Goal: Transaction & Acquisition: Subscribe to service/newsletter

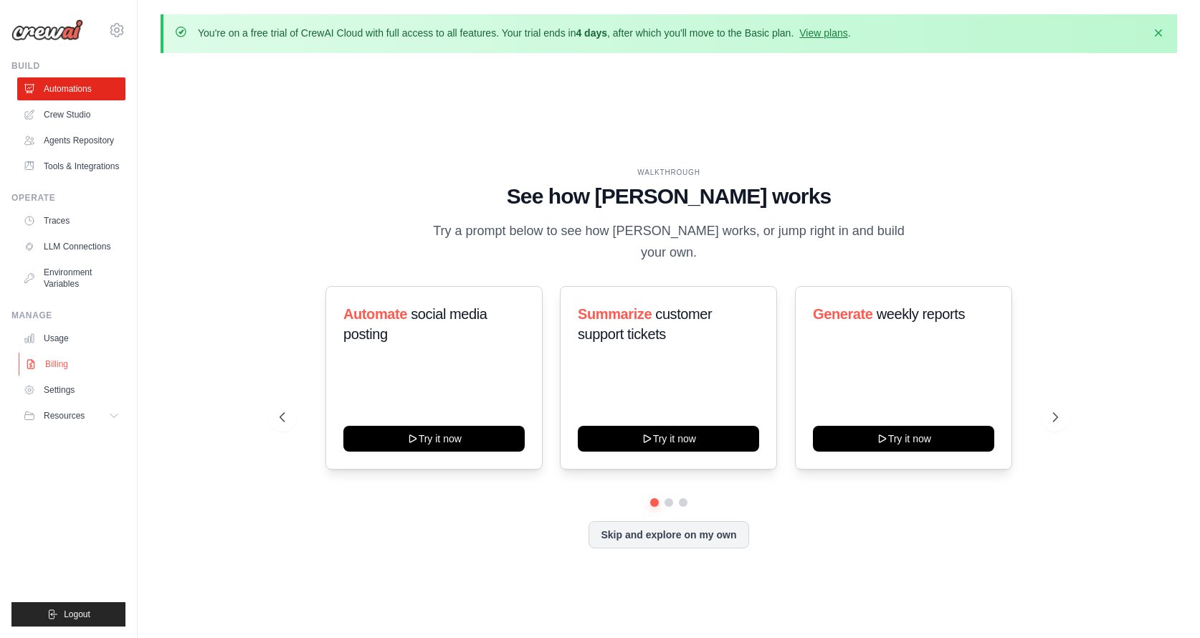
click at [56, 364] on link "Billing" at bounding box center [73, 364] width 108 height 23
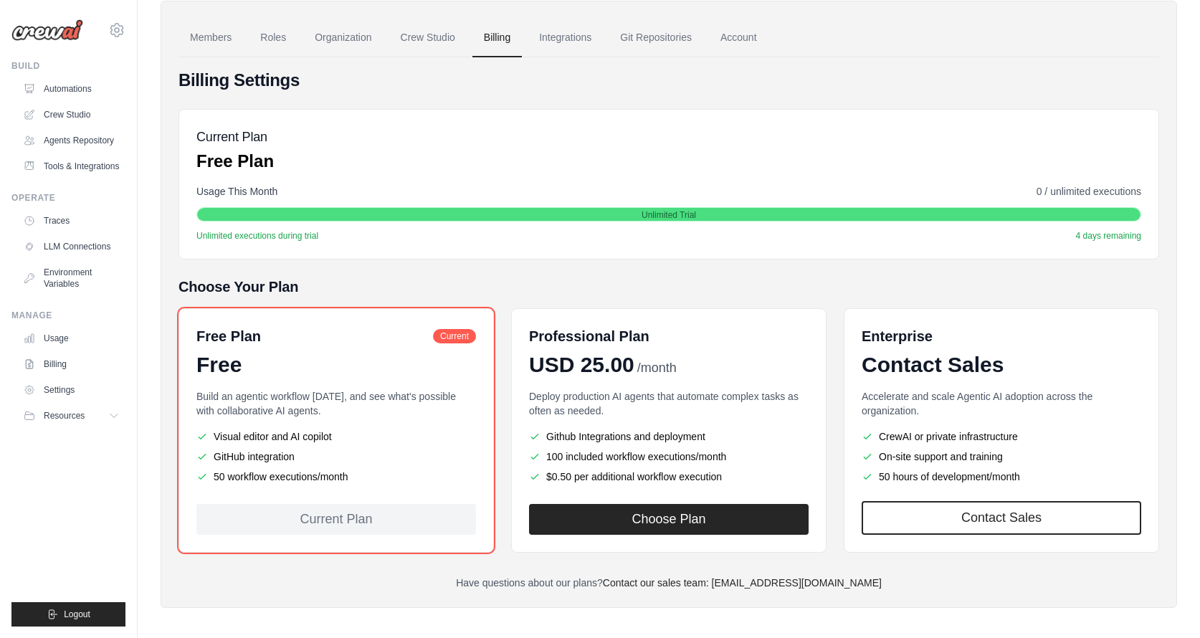
scroll to position [113, 0]
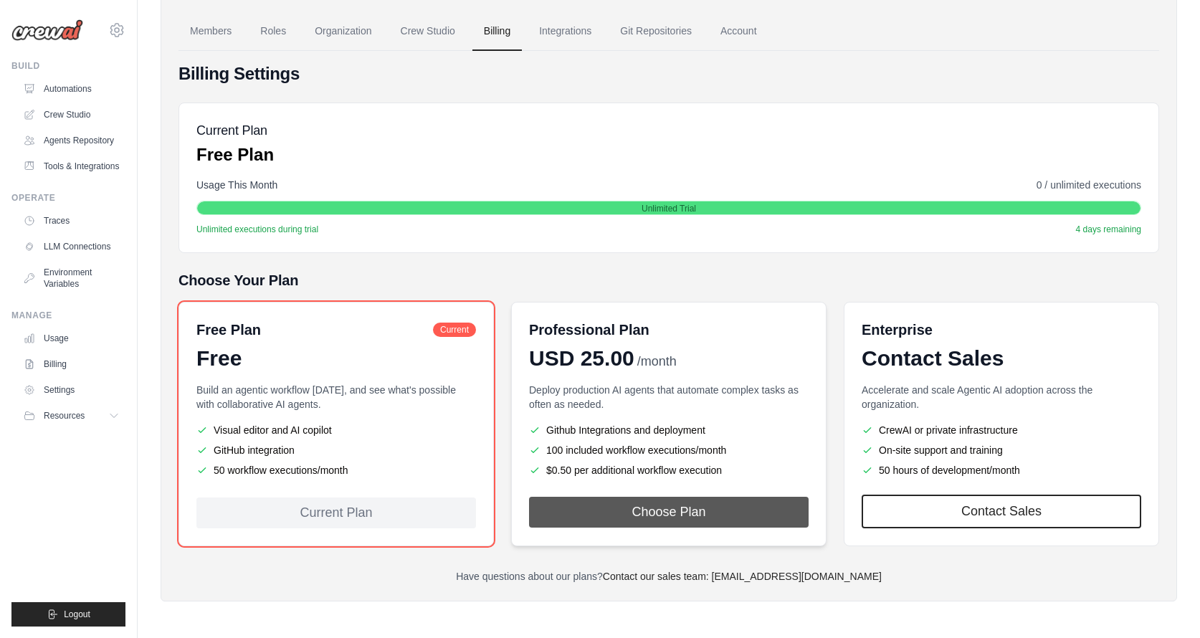
click at [666, 510] on button "Choose Plan" at bounding box center [669, 512] width 280 height 31
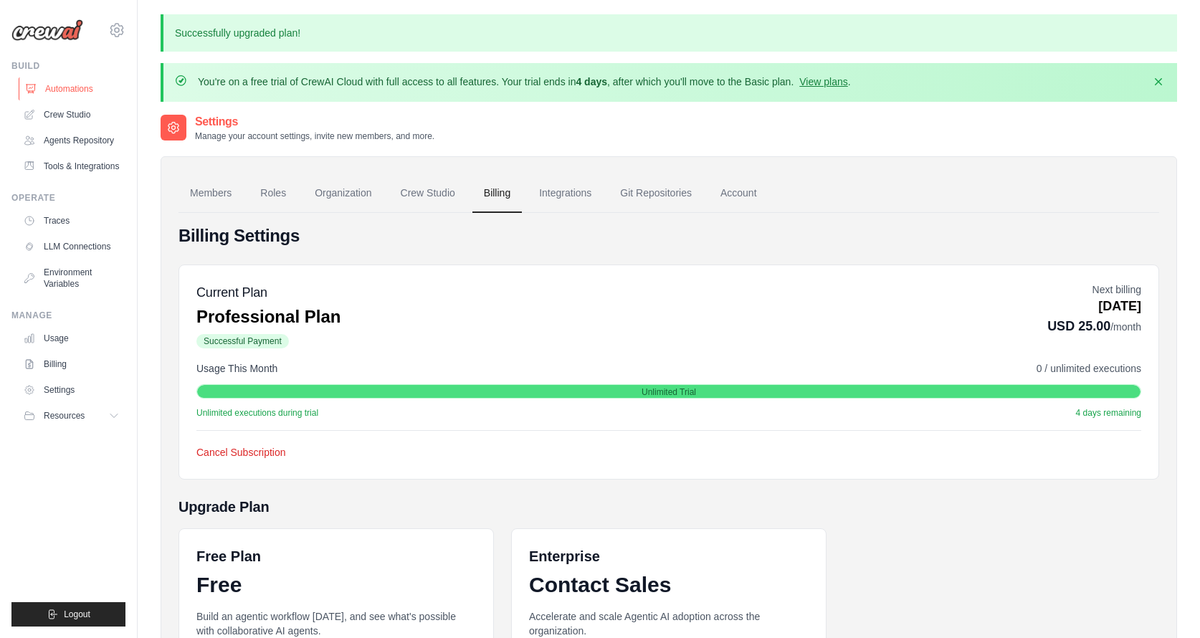
click at [67, 86] on link "Automations" at bounding box center [73, 88] width 108 height 23
